Goal: Information Seeking & Learning: Understand process/instructions

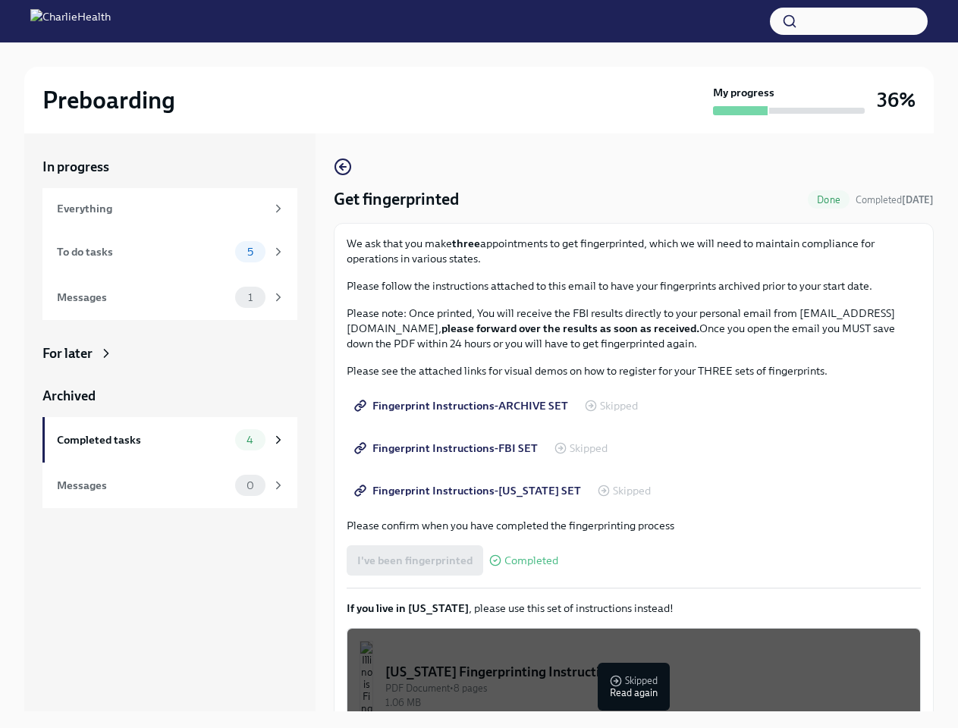
click at [478, 364] on p "Please see the attached links for visual demos on how to register for your THRE…" at bounding box center [633, 370] width 574 height 15
click at [848, 21] on button "button" at bounding box center [849, 21] width 158 height 27
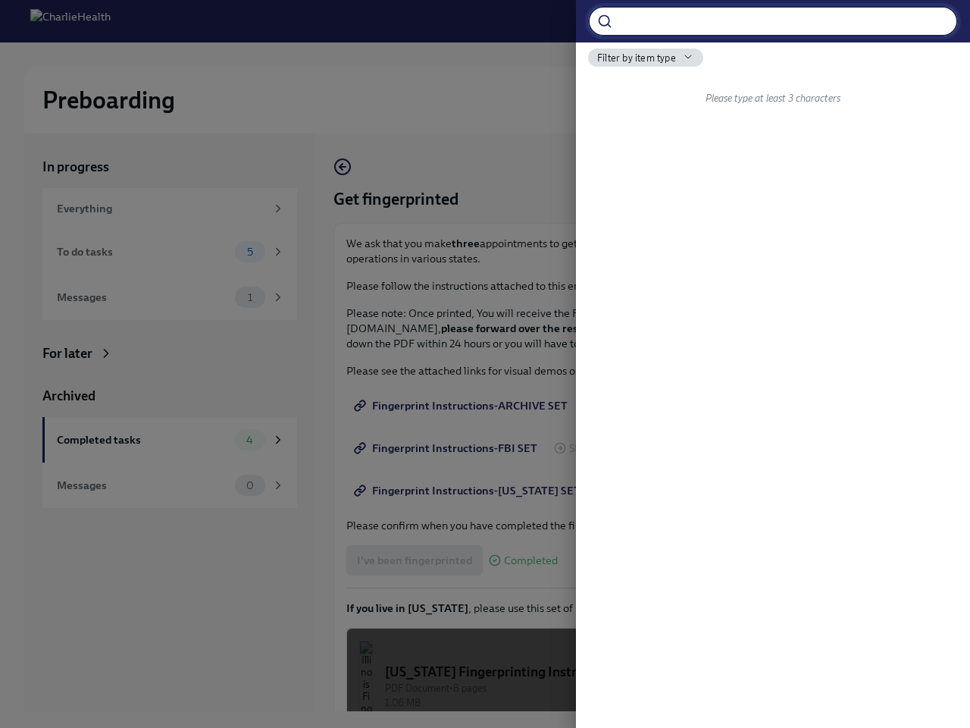
click at [413, 560] on div at bounding box center [485, 364] width 970 height 728
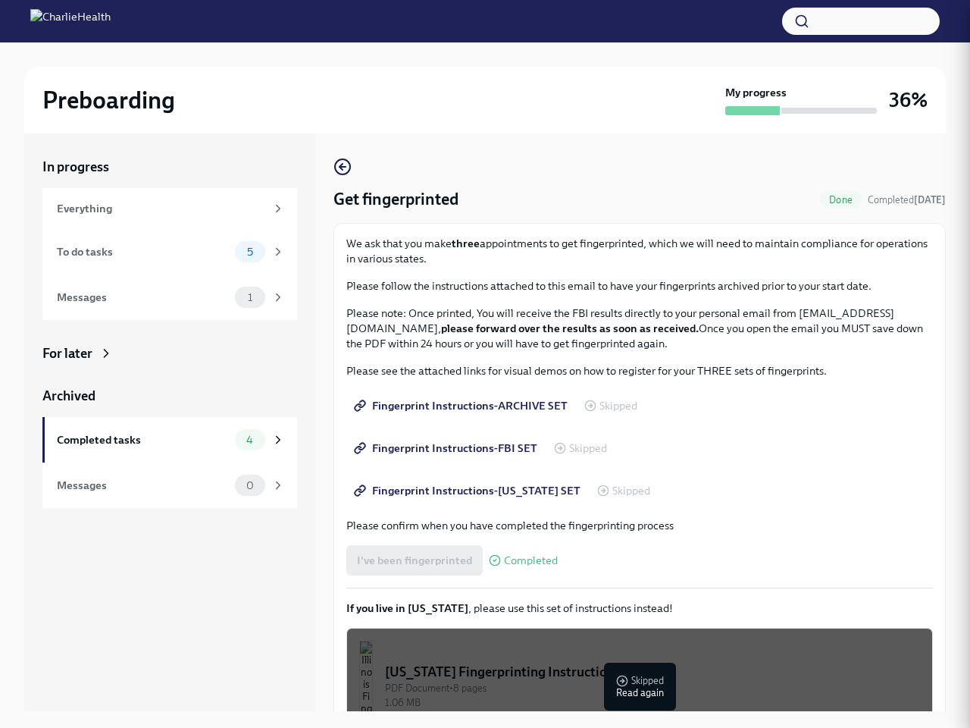
click at [627, 678] on div "Illinois Fingerprinting Instructions" at bounding box center [652, 672] width 535 height 18
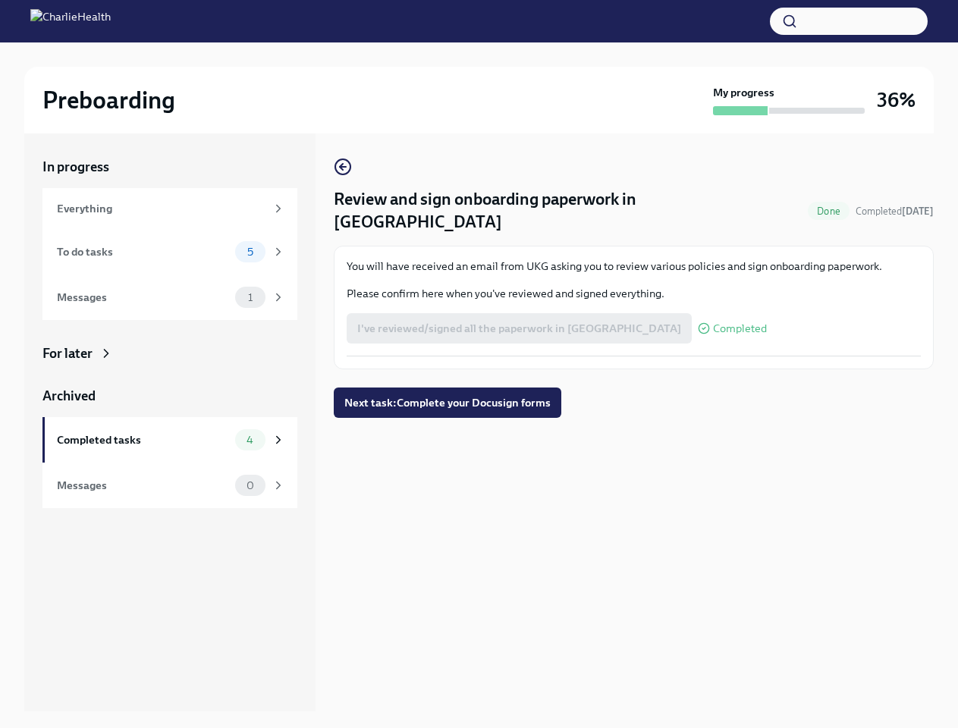
click at [478, 364] on div "Review and sign onboarding paperwork in UKG Done Completed [DATE] You will have…" at bounding box center [634, 288] width 600 height 260
click at [848, 21] on button "button" at bounding box center [849, 21] width 158 height 27
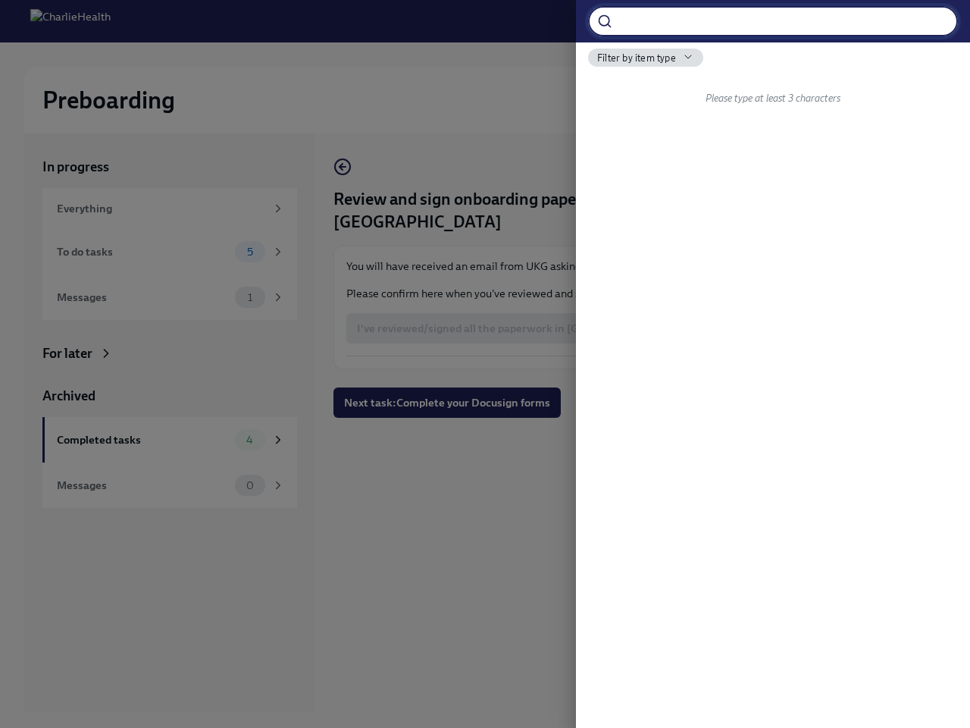
click at [471, 306] on div at bounding box center [485, 364] width 970 height 728
